Goal: Information Seeking & Learning: Learn about a topic

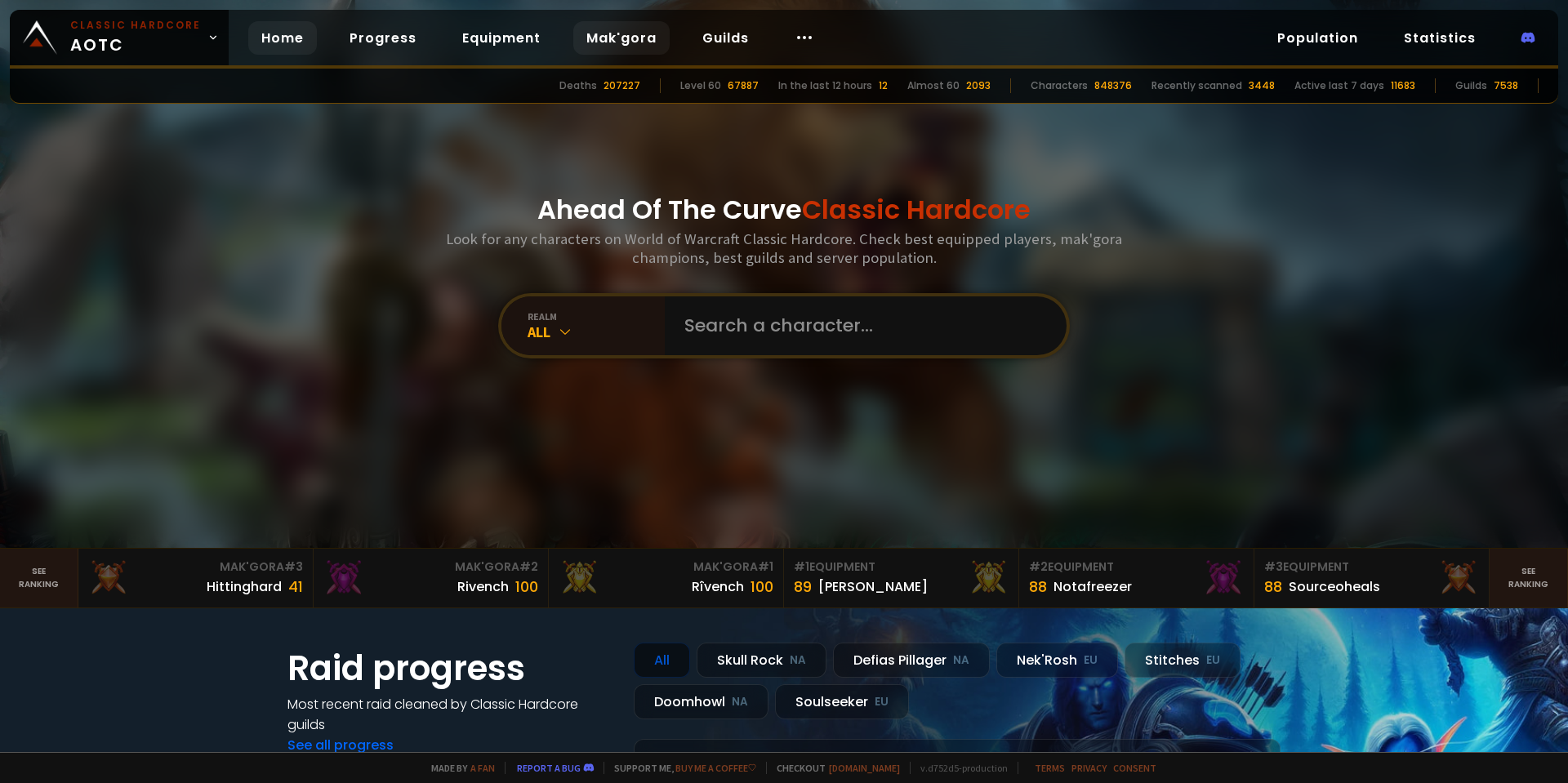
click at [593, 38] on link "Mak'gora" at bounding box center [621, 37] width 97 height 33
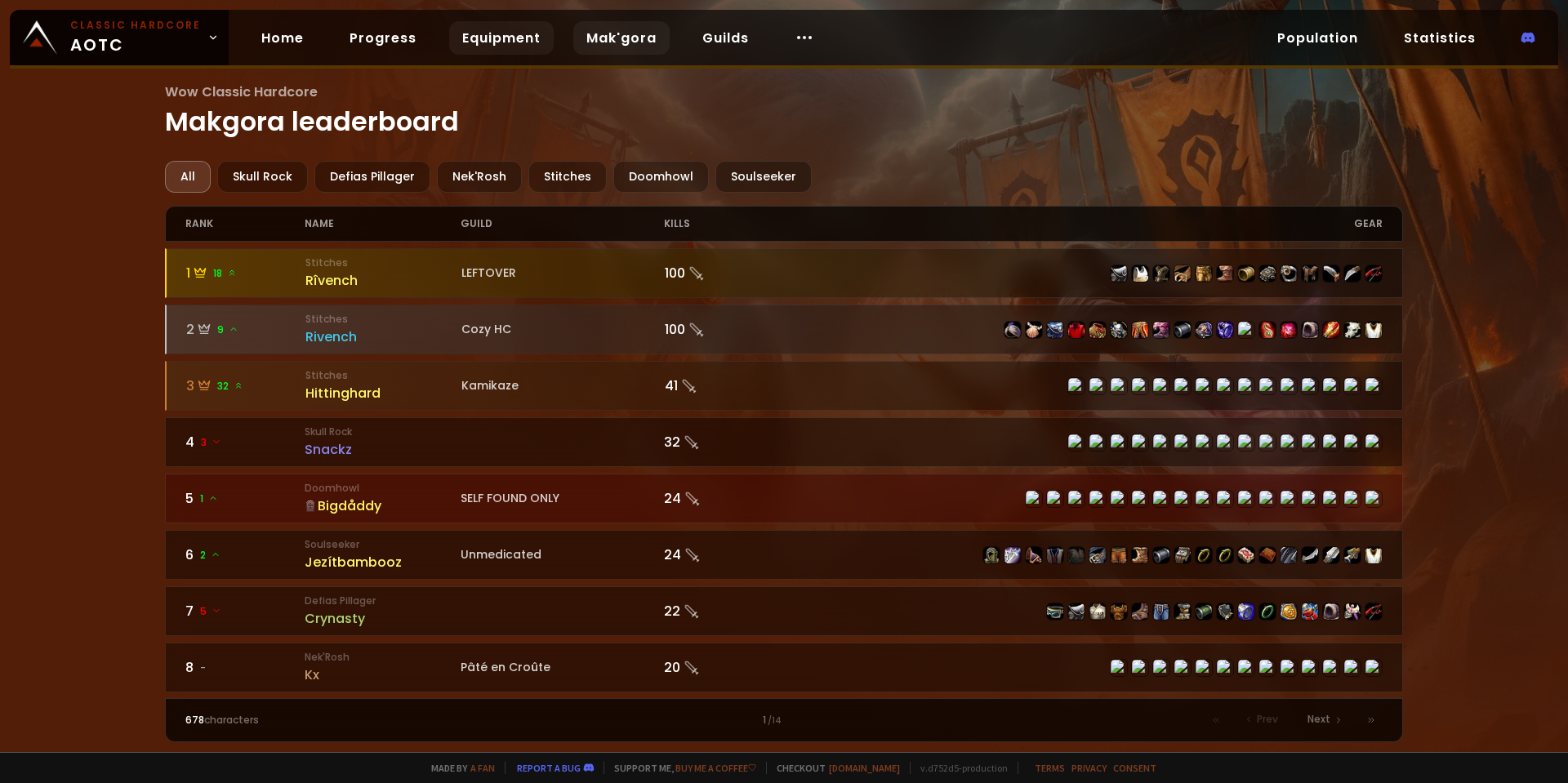
click at [524, 31] on link "Equipment" at bounding box center [502, 37] width 105 height 33
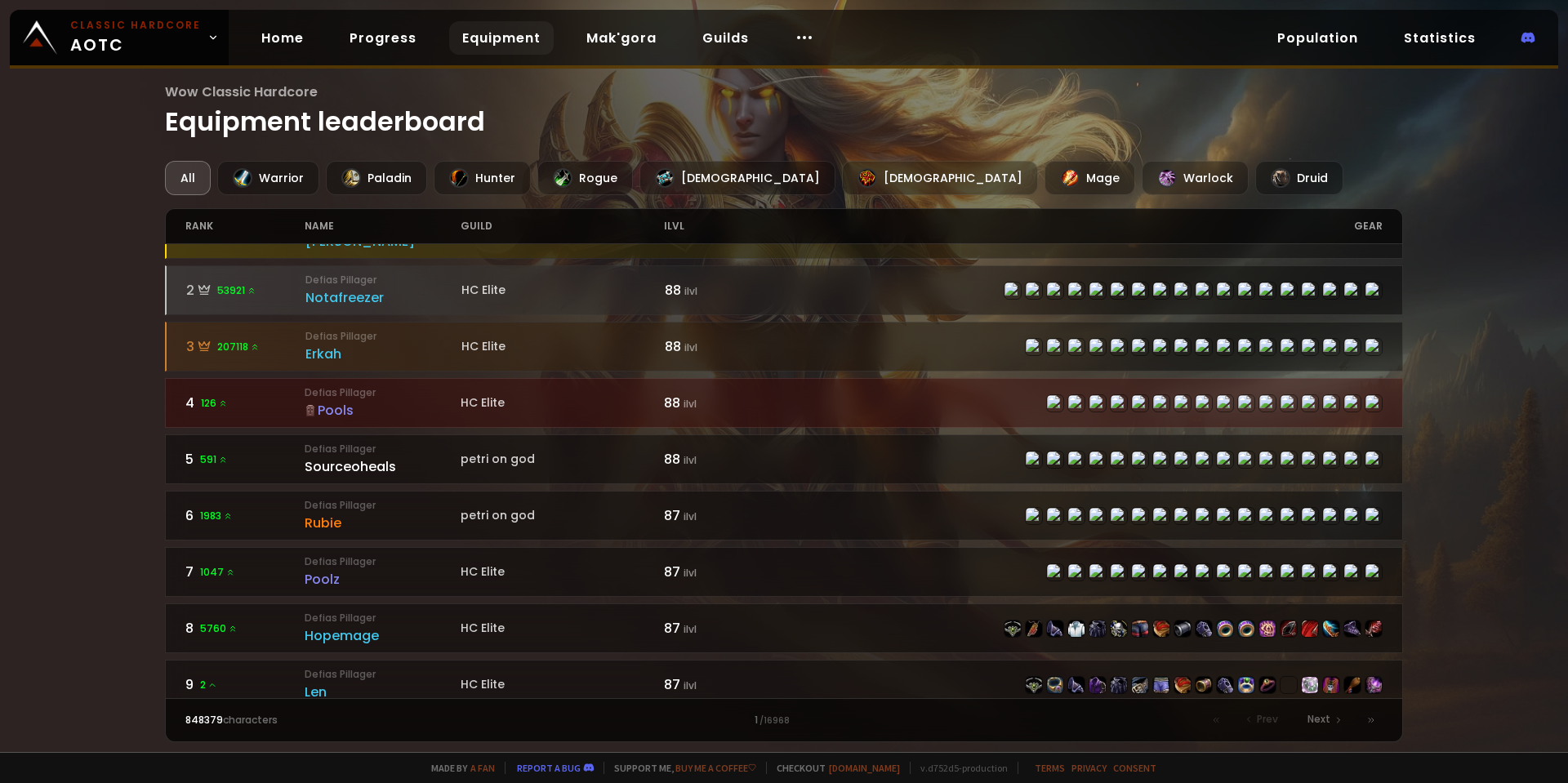
scroll to position [245, 0]
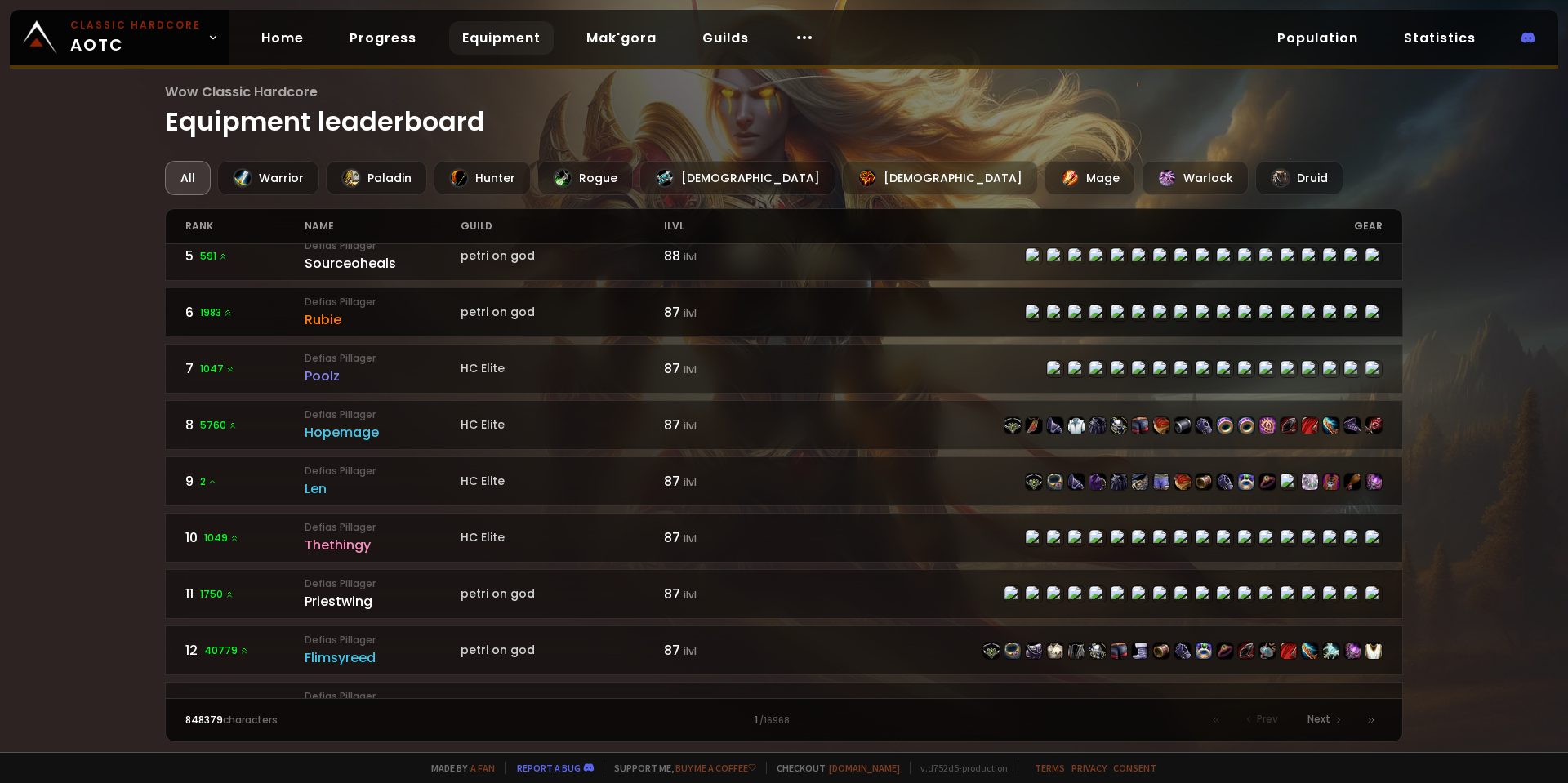
click at [333, 319] on div "Rubie" at bounding box center [383, 319] width 156 height 21
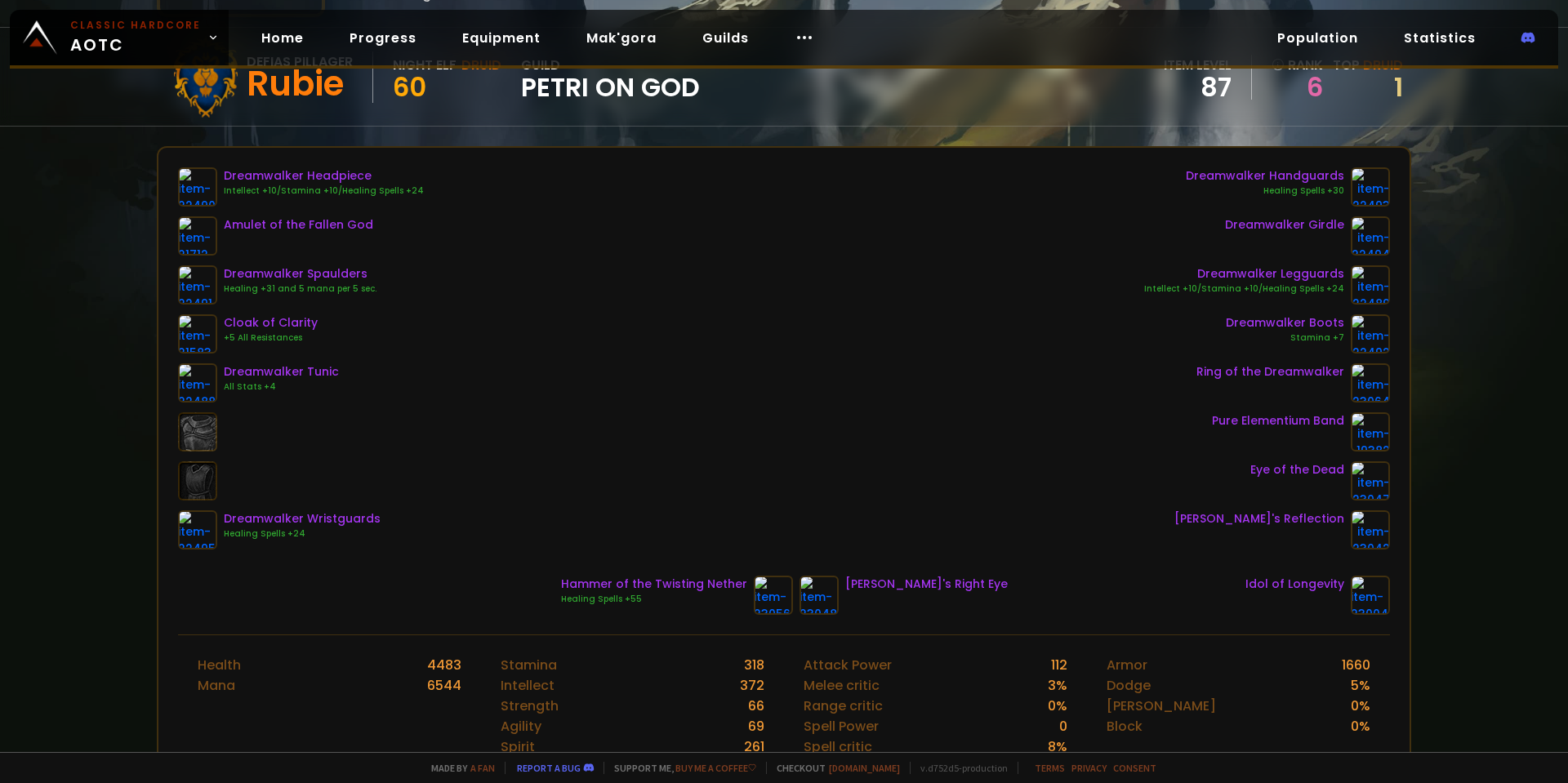
scroll to position [164, 0]
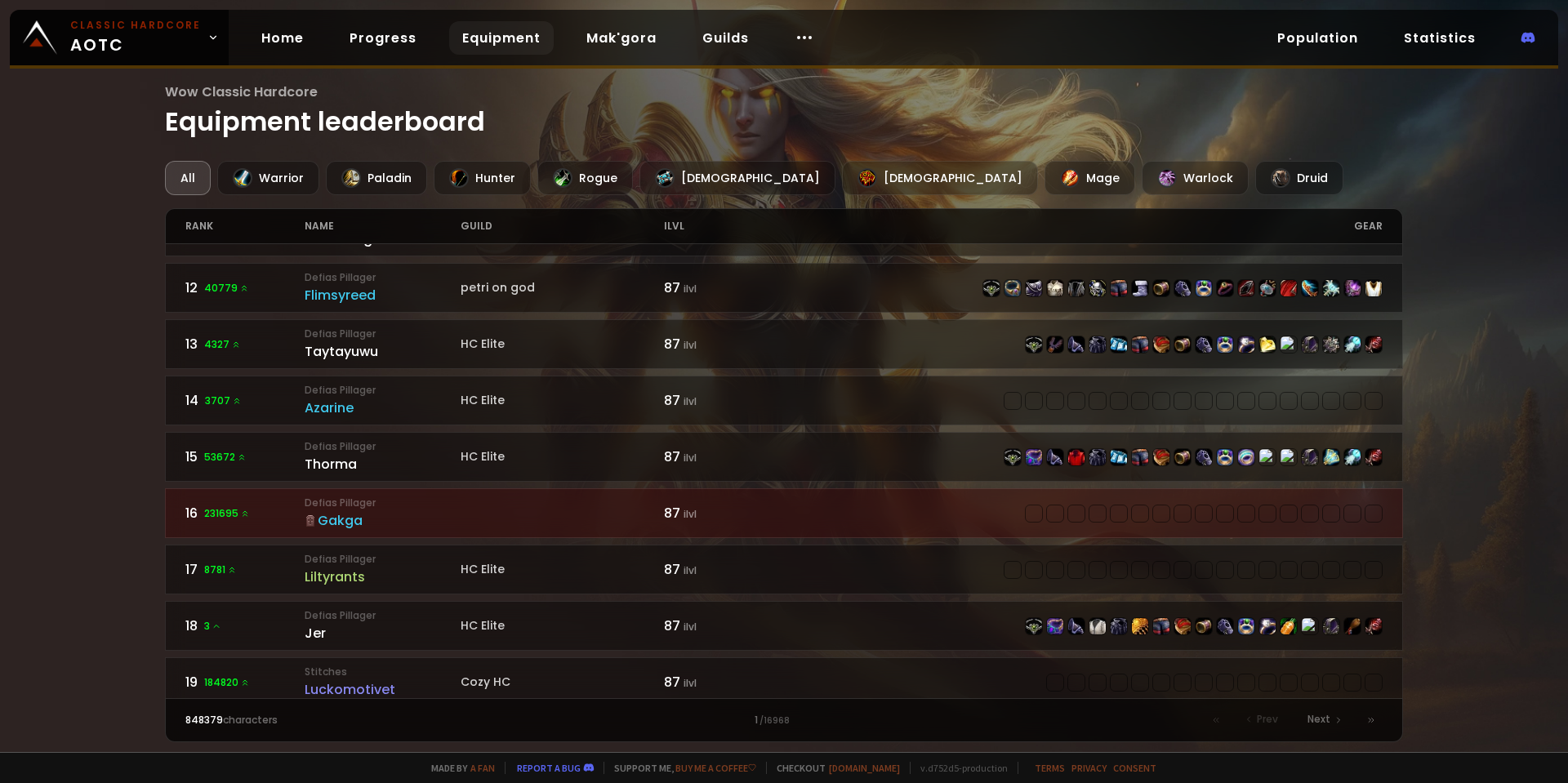
scroll to position [654, 0]
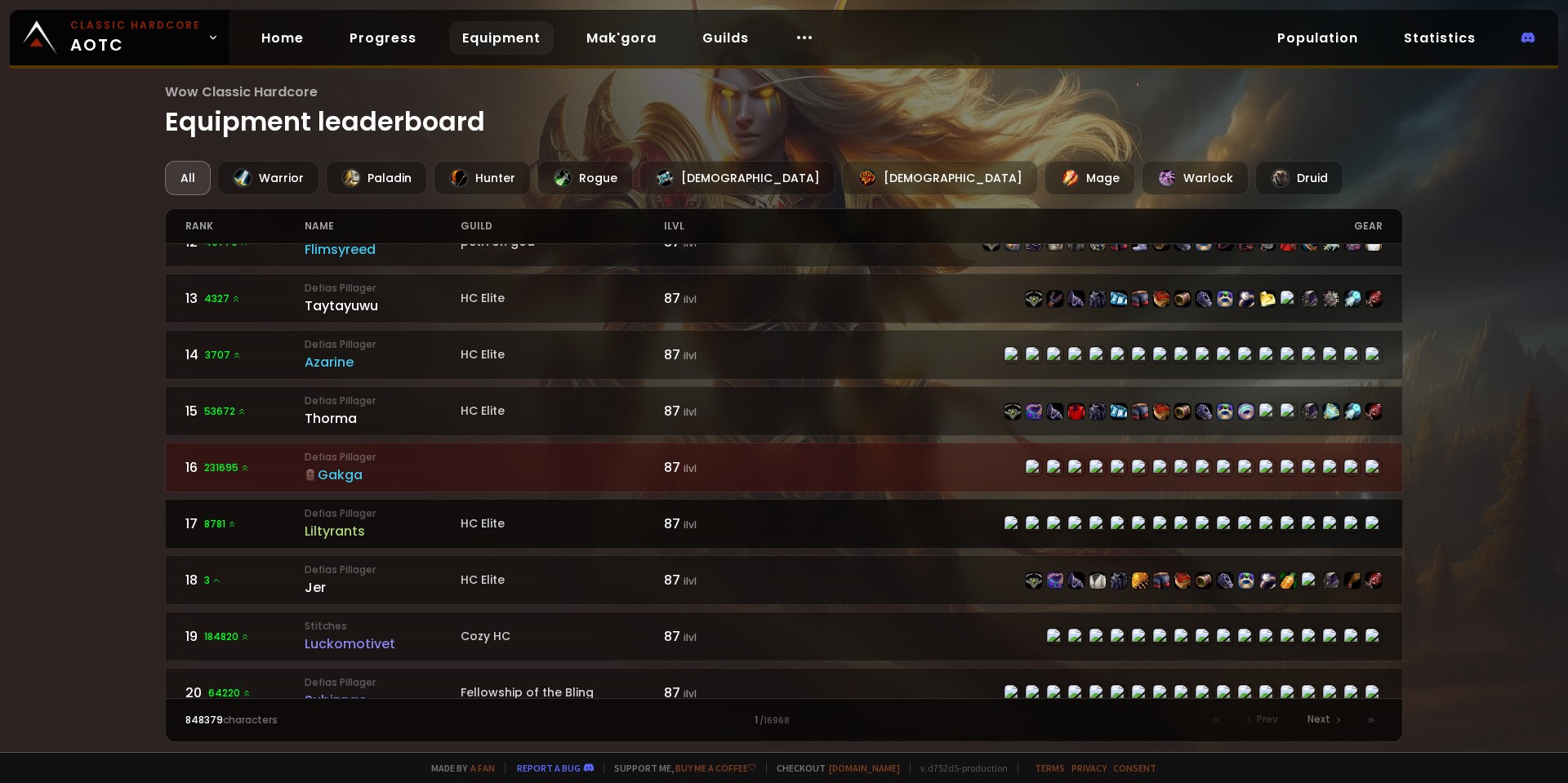
click at [325, 533] on div "Liltyrants" at bounding box center [383, 531] width 156 height 21
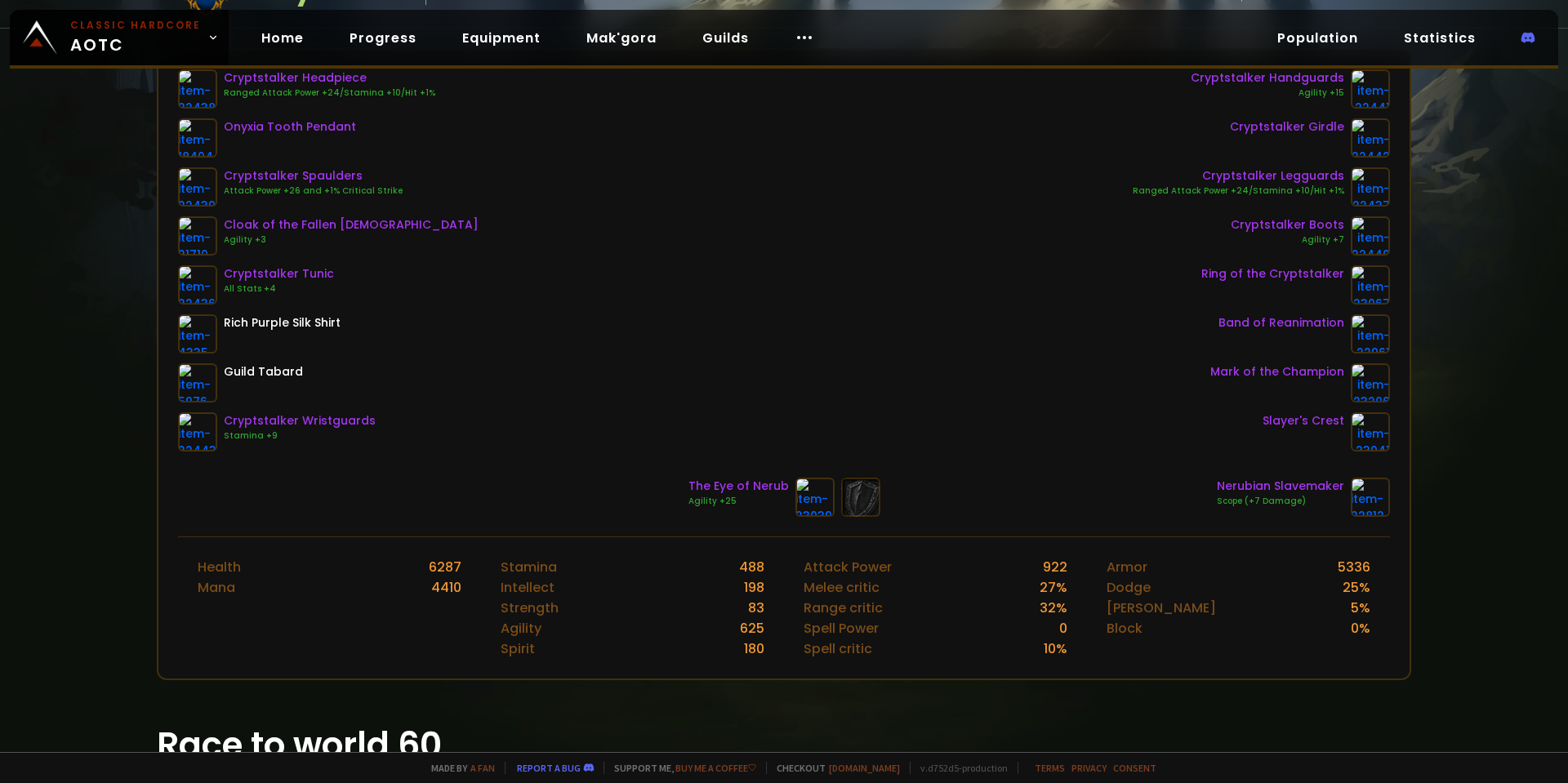
scroll to position [245, 0]
